Goal: Task Accomplishment & Management: Manage account settings

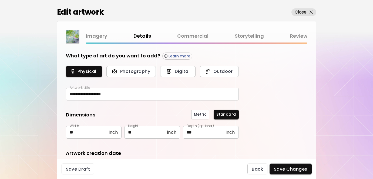
click at [194, 35] on link "Commercial" at bounding box center [192, 36] width 31 height 8
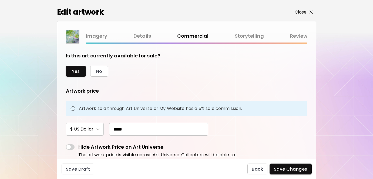
click at [298, 12] on p "Close" at bounding box center [301, 12] width 12 height 6
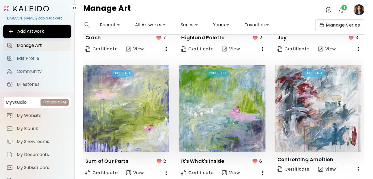
scroll to position [110, 0]
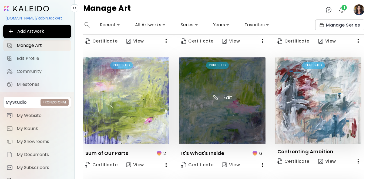
click at [238, 129] on img at bounding box center [222, 100] width 86 height 86
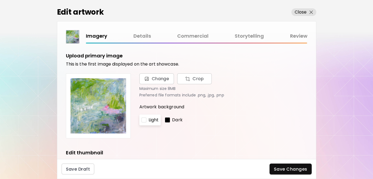
click at [188, 35] on link "Commercial" at bounding box center [192, 36] width 31 height 8
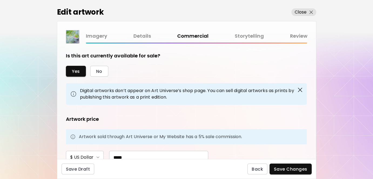
click at [142, 38] on link "Details" at bounding box center [142, 36] width 18 height 8
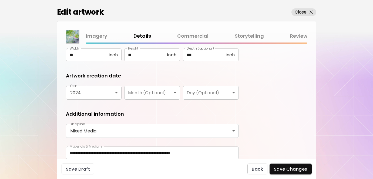
scroll to position [73, 0]
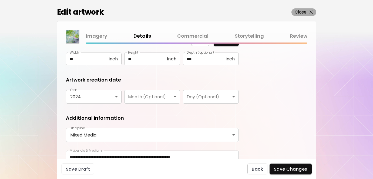
click at [300, 13] on p "Close" at bounding box center [301, 12] width 12 height 6
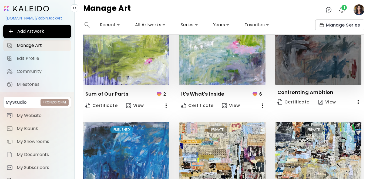
scroll to position [168, 0]
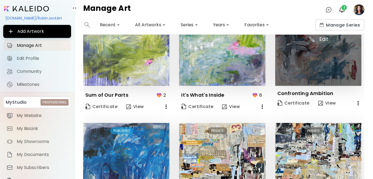
click at [297, 77] on img at bounding box center [318, 42] width 86 height 86
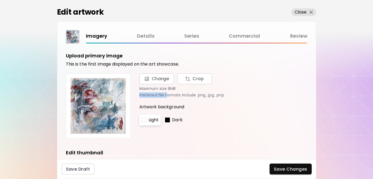
drag, startPoint x: 166, startPoint y: 94, endPoint x: 161, endPoint y: 65, distance: 30.2
click at [161, 70] on div "Upload primary image This is the first image displayed on the art showcase. Cha…" at bounding box center [186, 95] width 241 height 86
click at [142, 37] on link "Details" at bounding box center [142, 36] width 18 height 8
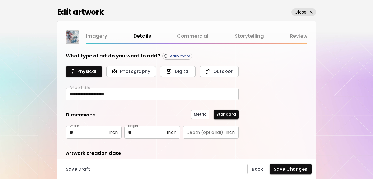
type input "********"
click at [191, 34] on link "Commercial" at bounding box center [192, 36] width 31 height 8
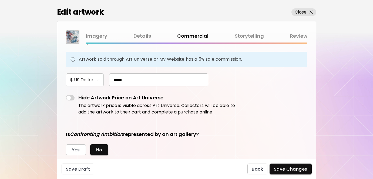
scroll to position [95, 0]
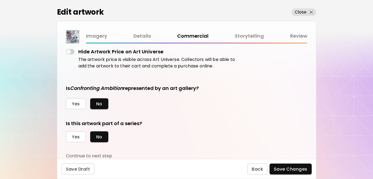
click at [246, 34] on link "Storytelling" at bounding box center [249, 36] width 29 height 8
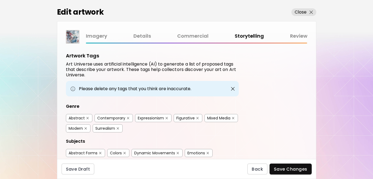
click at [193, 35] on link "Commercial" at bounding box center [192, 36] width 31 height 8
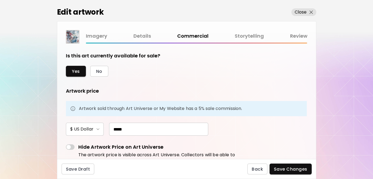
click at [139, 35] on link "Details" at bounding box center [142, 36] width 18 height 8
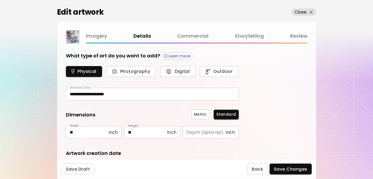
type input "********"
click at [299, 8] on button "Close" at bounding box center [303, 12] width 25 height 8
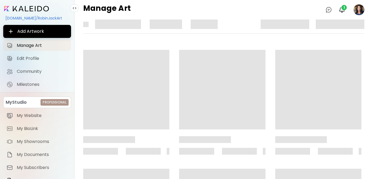
click at [299, 12] on div "Manage Art 0 1" at bounding box center [224, 9] width 298 height 19
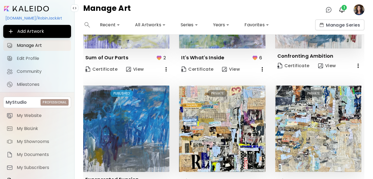
scroll to position [235, 0]
